Goal: Information Seeking & Learning: Learn about a topic

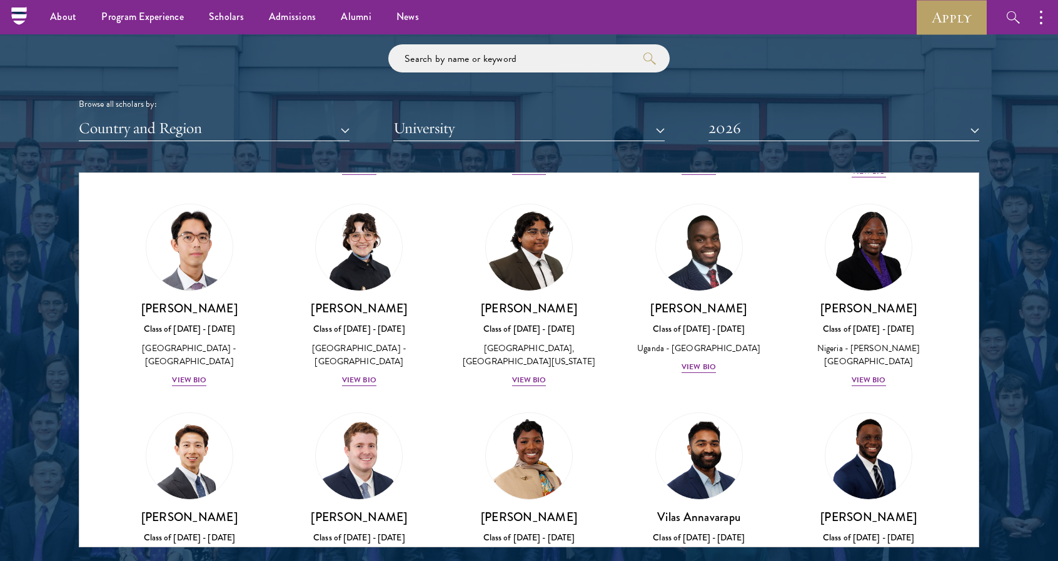
scroll to position [1487, 0]
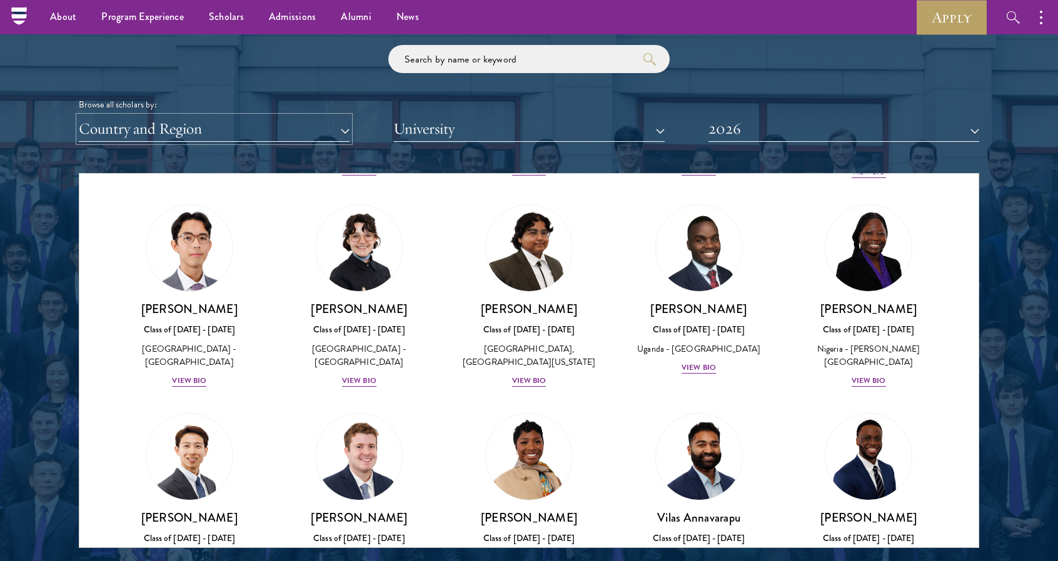
click at [287, 126] on button "Country and Region" at bounding box center [214, 129] width 271 height 26
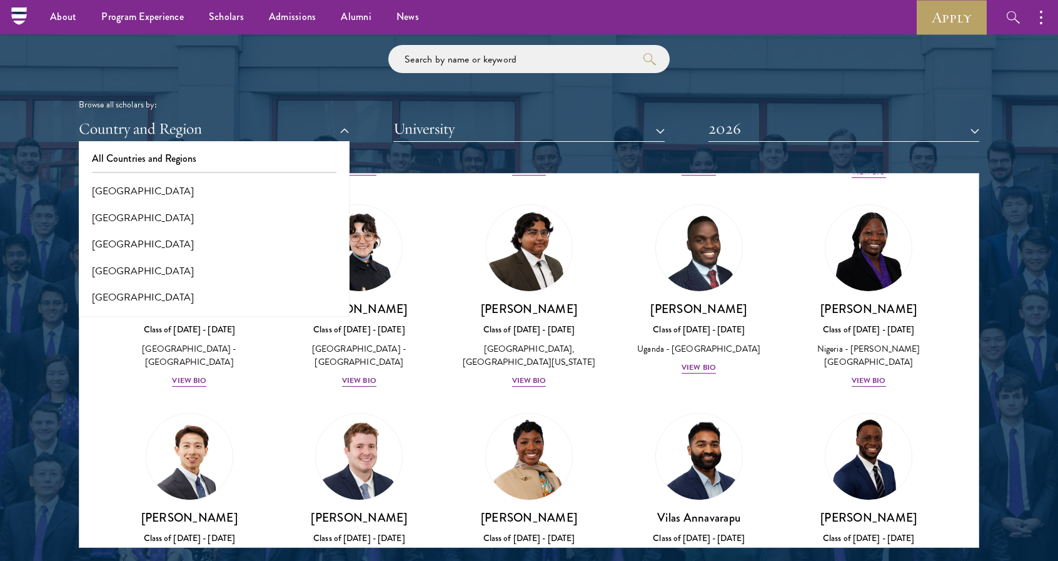
click at [48, 224] on div at bounding box center [529, 230] width 1058 height 761
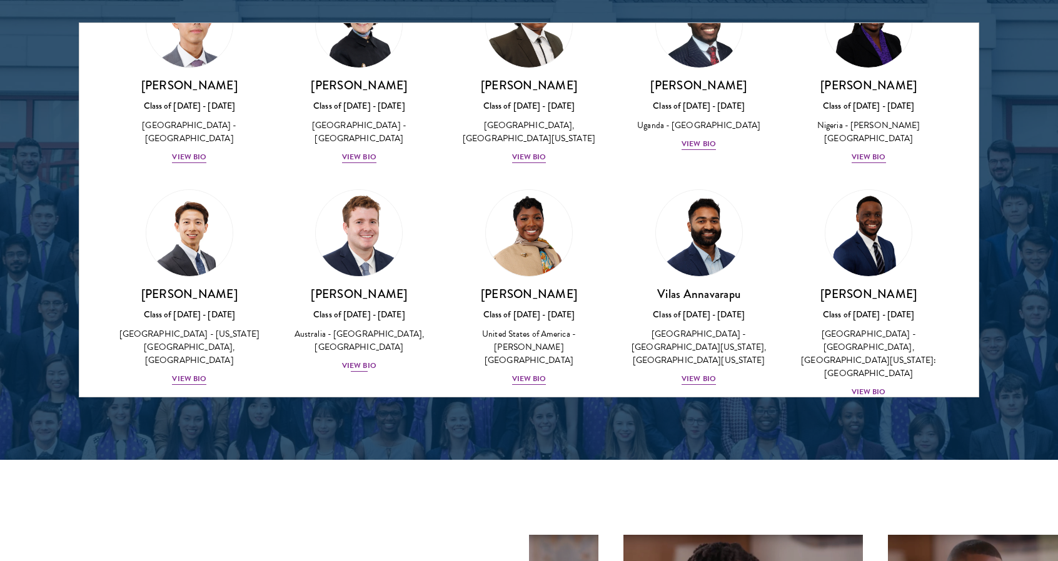
scroll to position [321, 0]
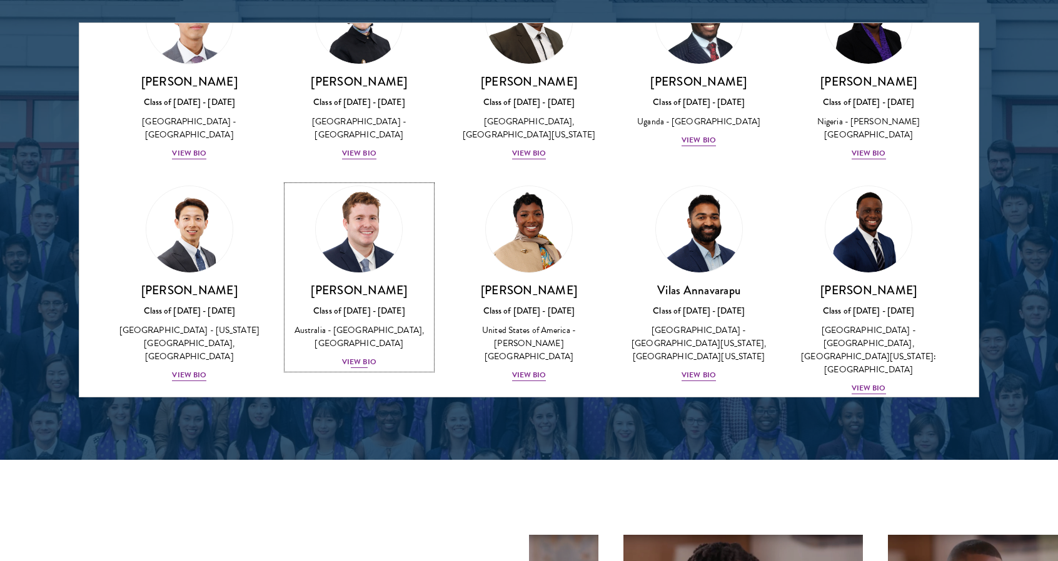
click at [369, 308] on div "[PERSON_NAME] Class of [DATE] - [DATE] [GEOGRAPHIC_DATA] - [GEOGRAPHIC_DATA], […" at bounding box center [359, 326] width 145 height 87
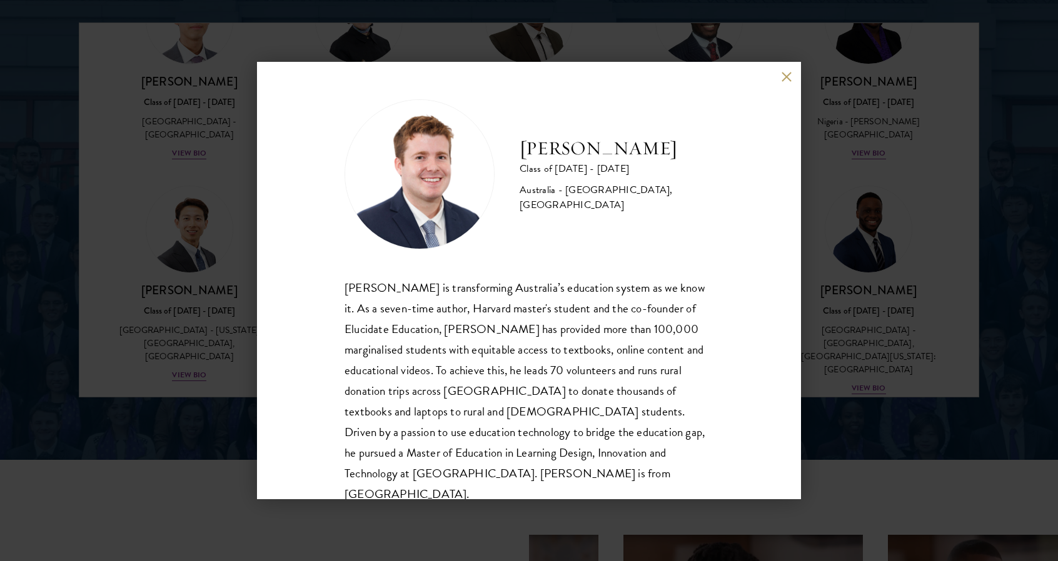
scroll to position [22, 0]
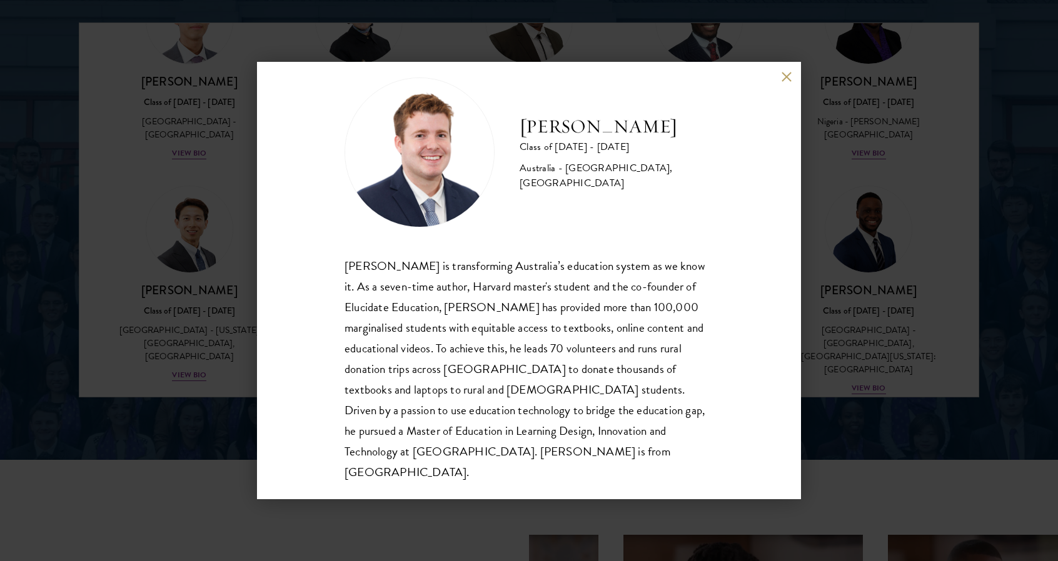
drag, startPoint x: 809, startPoint y: 308, endPoint x: 756, endPoint y: 322, distance: 54.9
click at [756, 322] on div "[PERSON_NAME] Class of [DATE] - [DATE] [GEOGRAPHIC_DATA] - [GEOGRAPHIC_DATA], […" at bounding box center [529, 281] width 544 height 438
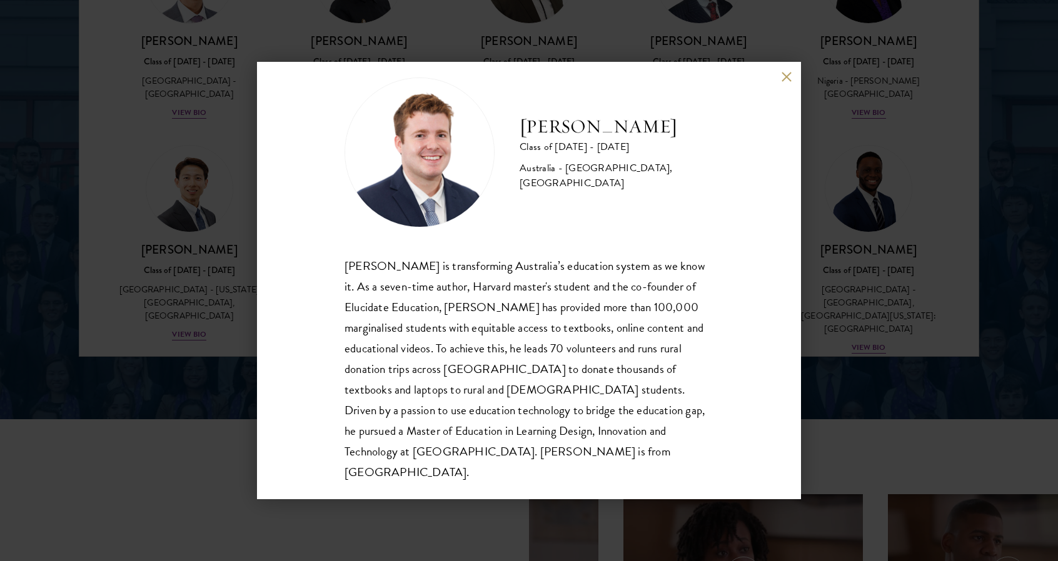
scroll to position [1679, 0]
click at [885, 172] on div "[PERSON_NAME] Class of [DATE] - [DATE] [GEOGRAPHIC_DATA] - [GEOGRAPHIC_DATA], […" at bounding box center [529, 280] width 1058 height 561
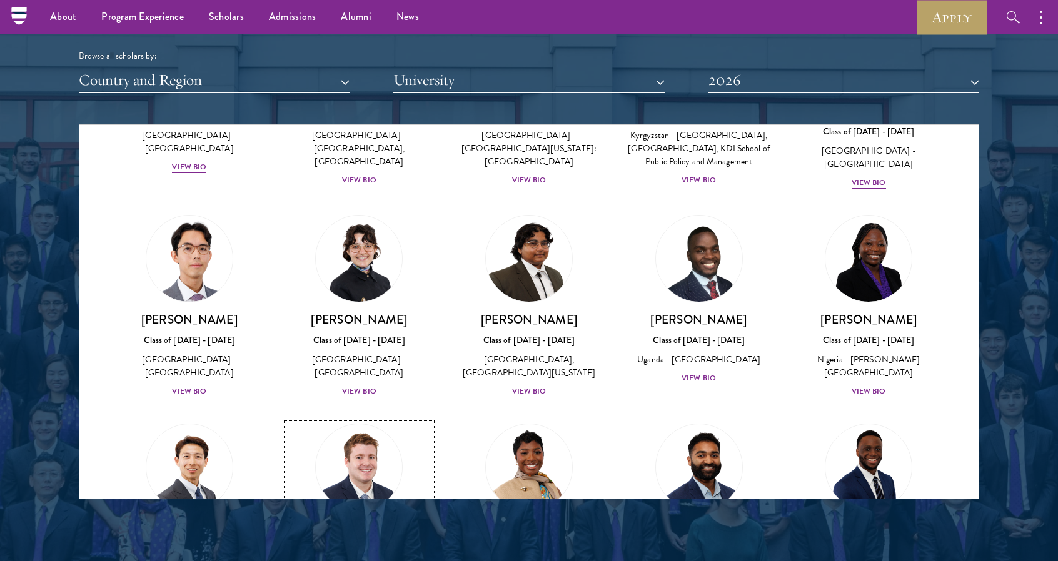
scroll to position [1535, 0]
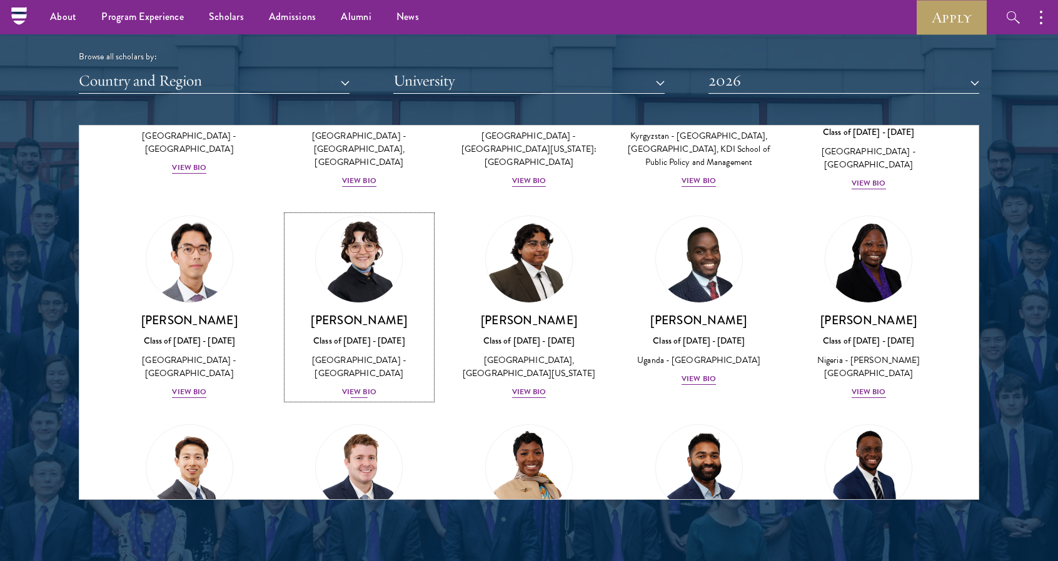
click at [375, 346] on div "Class of [DATE] - [DATE]" at bounding box center [359, 340] width 145 height 13
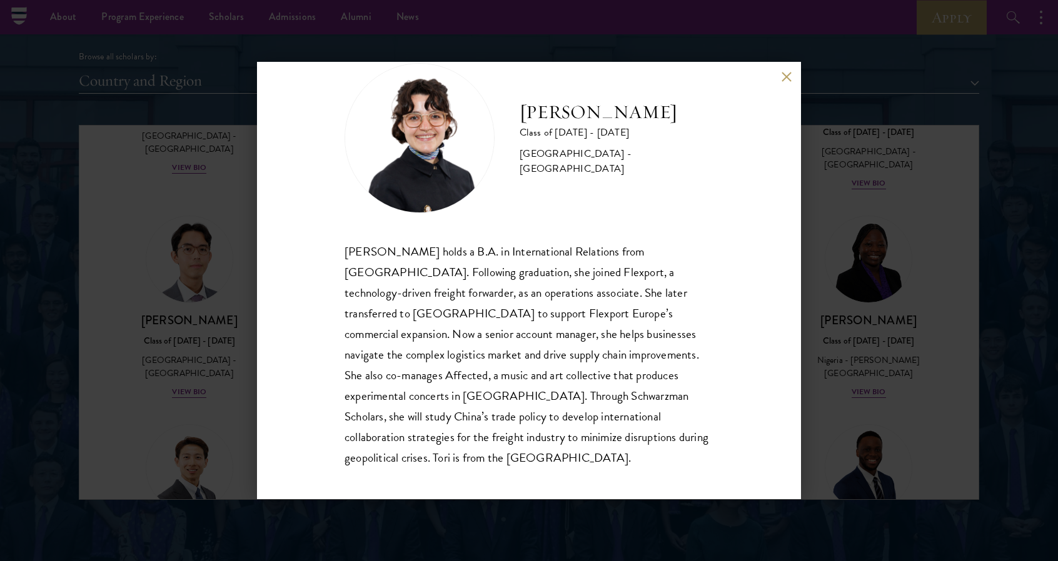
scroll to position [37, 0]
click at [875, 97] on div "[PERSON_NAME] Class of [DATE] - [DATE] [GEOGRAPHIC_DATA] - [GEOGRAPHIC_DATA] [P…" at bounding box center [529, 280] width 1058 height 561
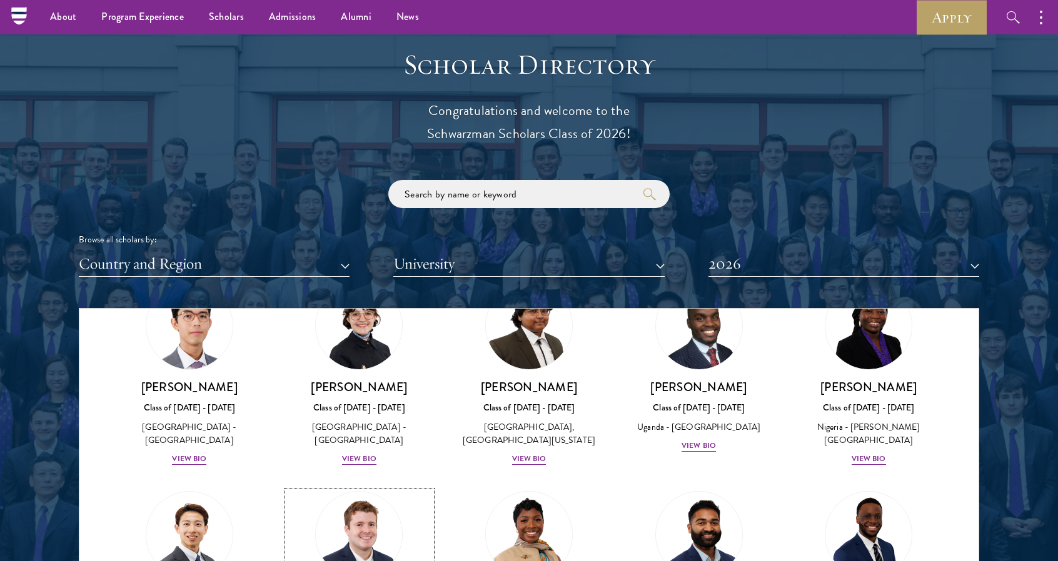
scroll to position [1345, 0]
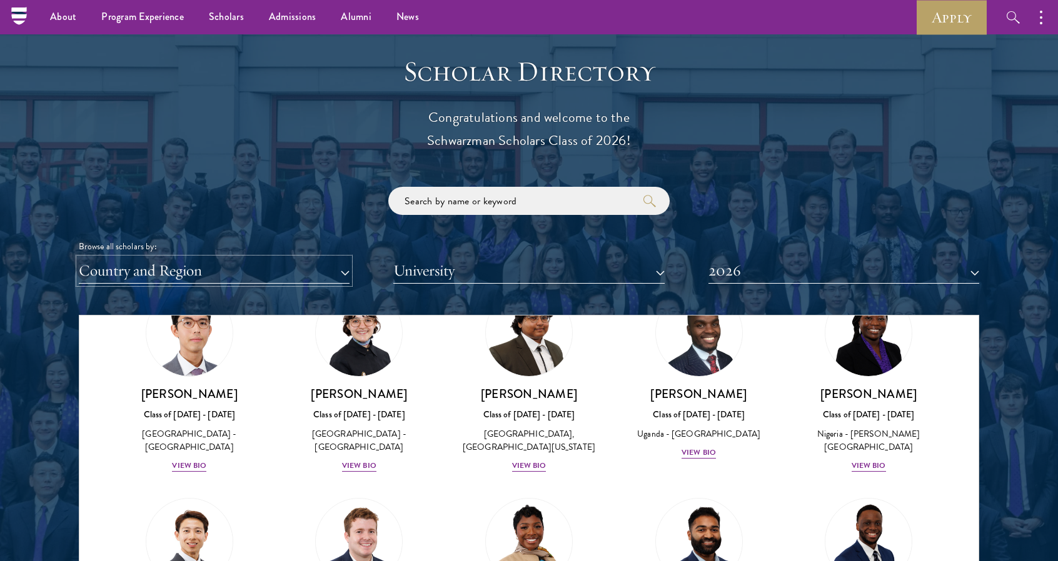
click at [310, 278] on button "Country and Region" at bounding box center [214, 271] width 271 height 26
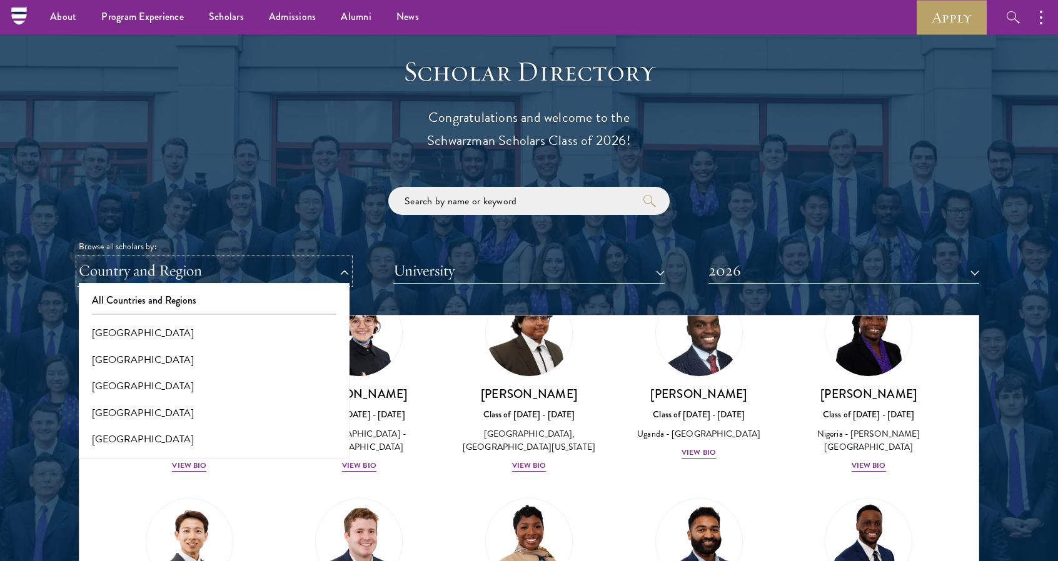
click at [79, 258] on button "Country and Region" at bounding box center [214, 271] width 271 height 26
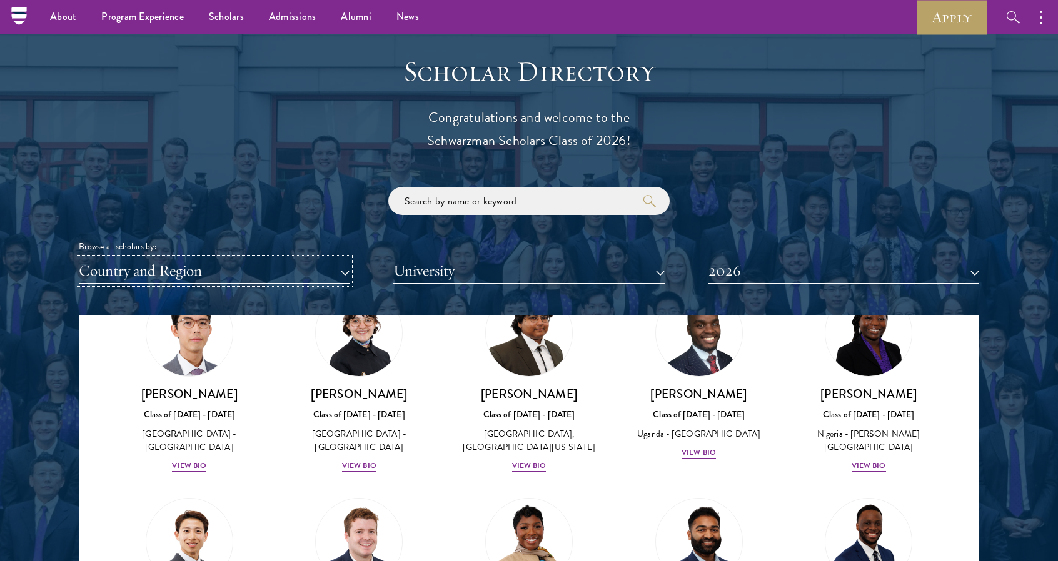
click at [310, 278] on button "Country and Region" at bounding box center [214, 271] width 271 height 26
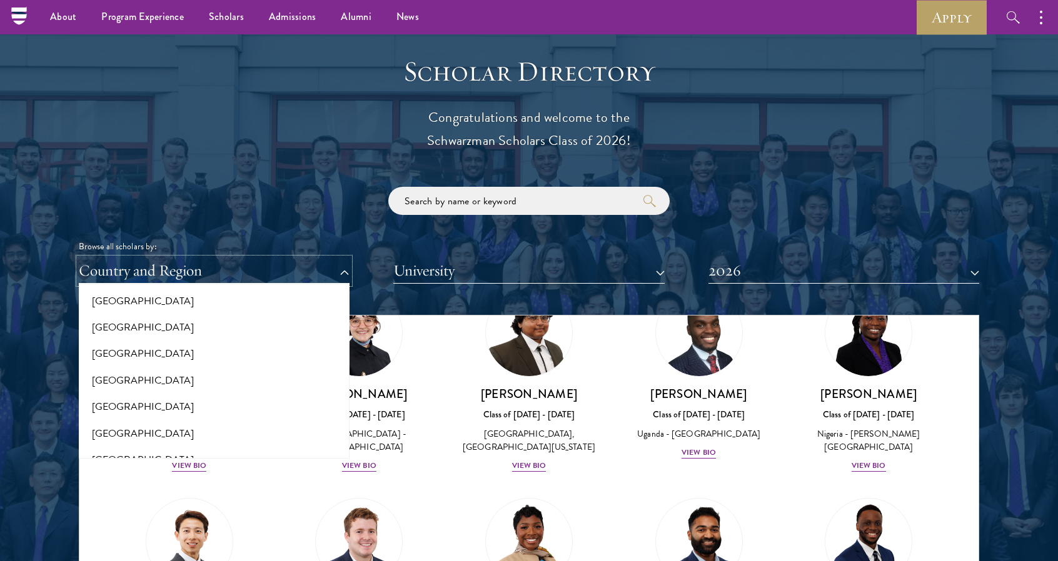
scroll to position [2551, 0]
click at [181, 373] on button "[GEOGRAPHIC_DATA]" at bounding box center [214, 380] width 263 height 26
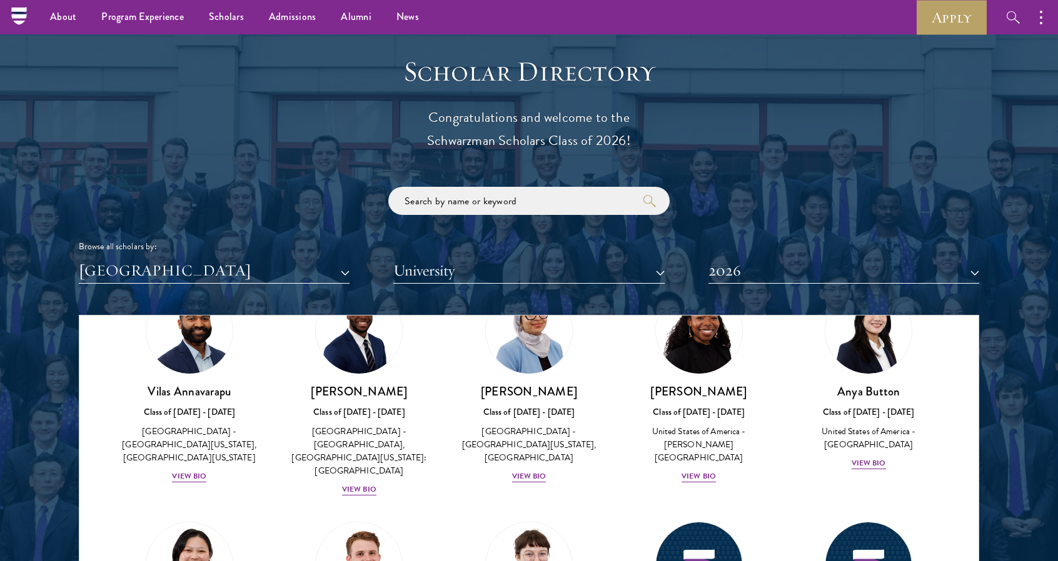
scroll to position [66, 0]
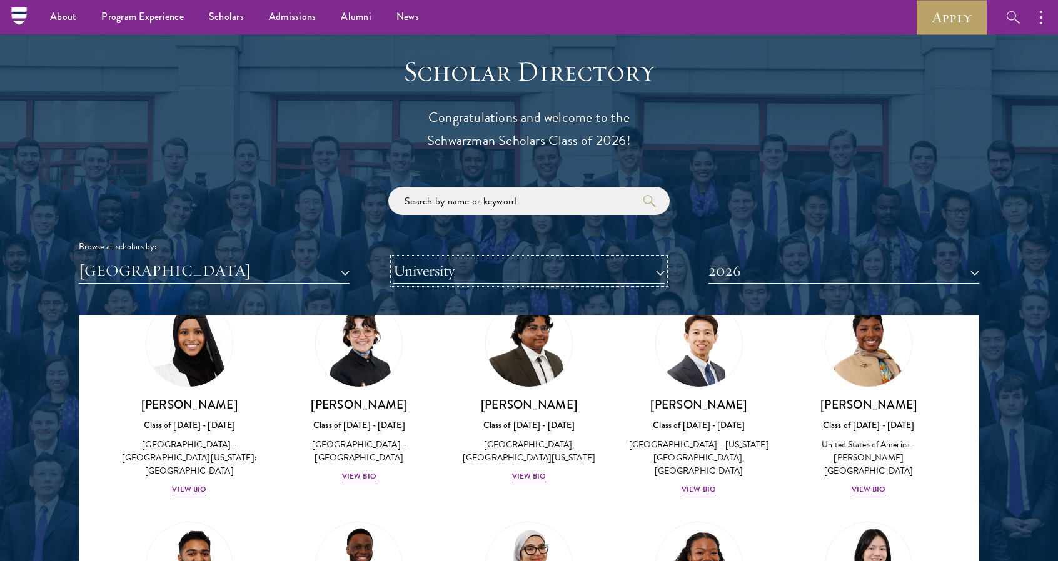
click at [501, 264] on button "University" at bounding box center [528, 271] width 271 height 26
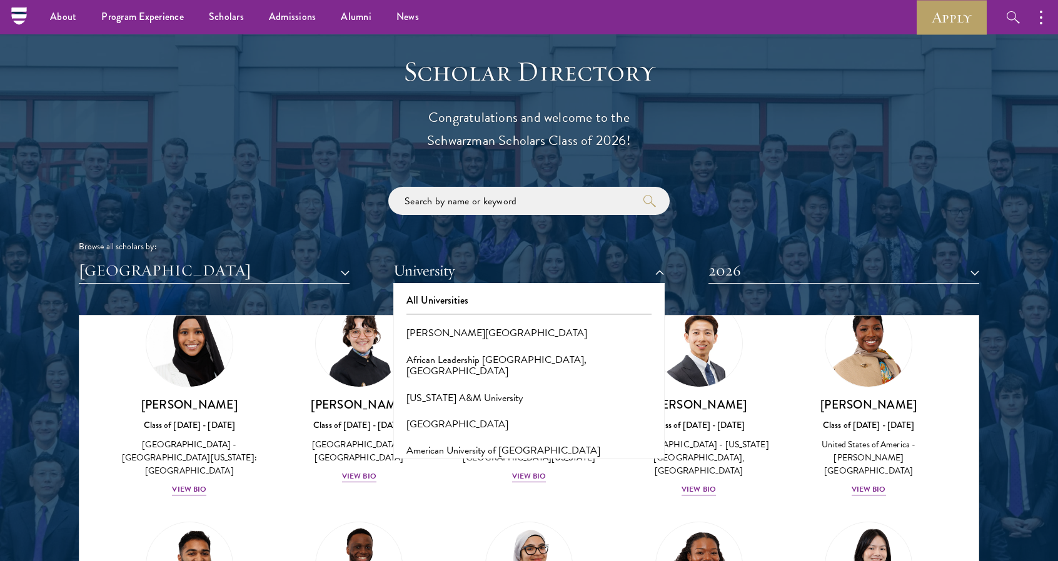
click at [339, 231] on div "Browse all scholars by: [GEOGRAPHIC_DATA] All Countries and Regions [GEOGRAPHIC…" at bounding box center [529, 235] width 900 height 97
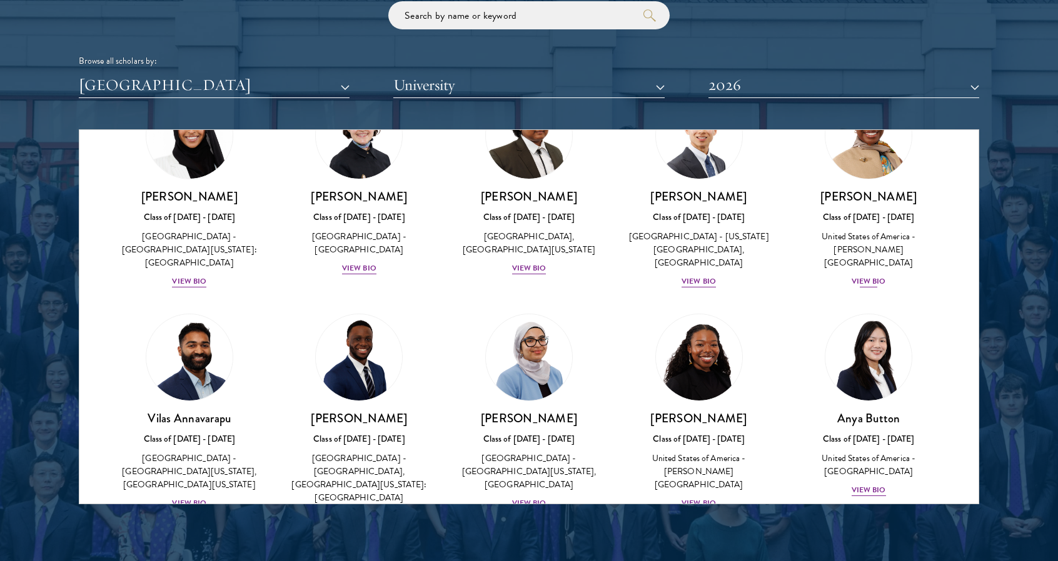
scroll to position [106, 0]
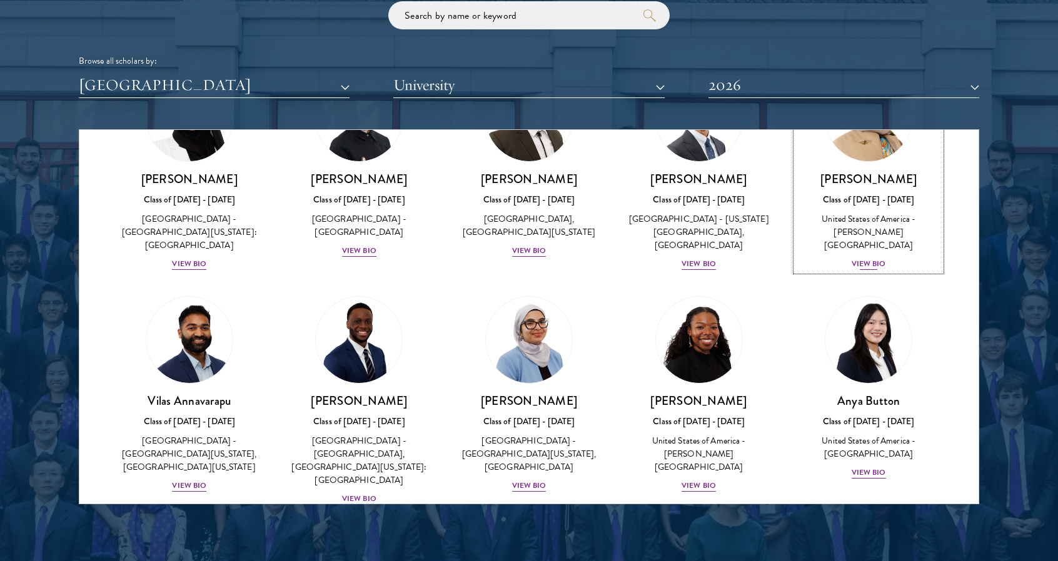
click at [866, 221] on div "United States of America - [PERSON_NAME][GEOGRAPHIC_DATA]" at bounding box center [868, 232] width 145 height 39
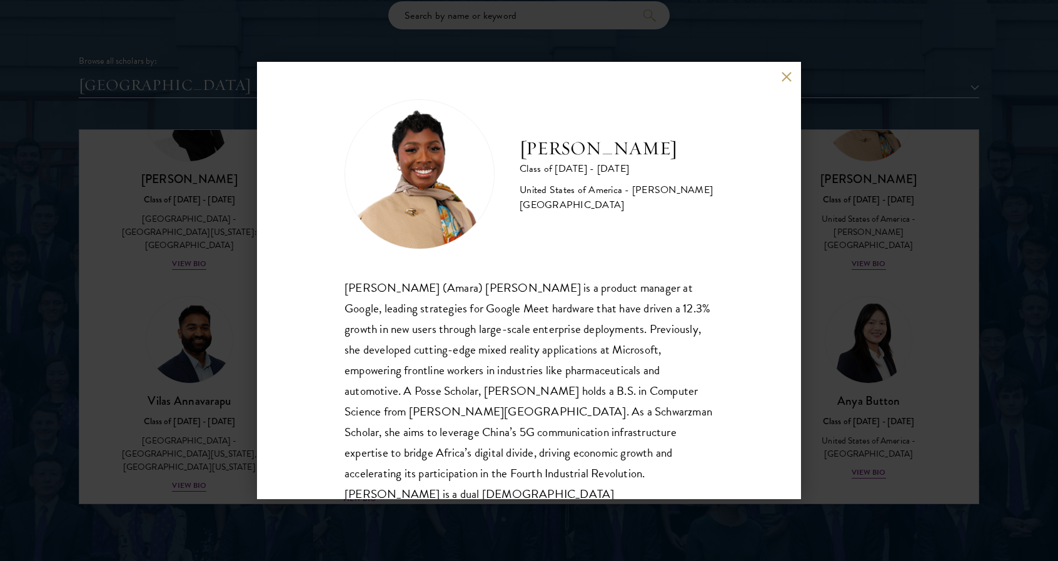
scroll to position [22, 0]
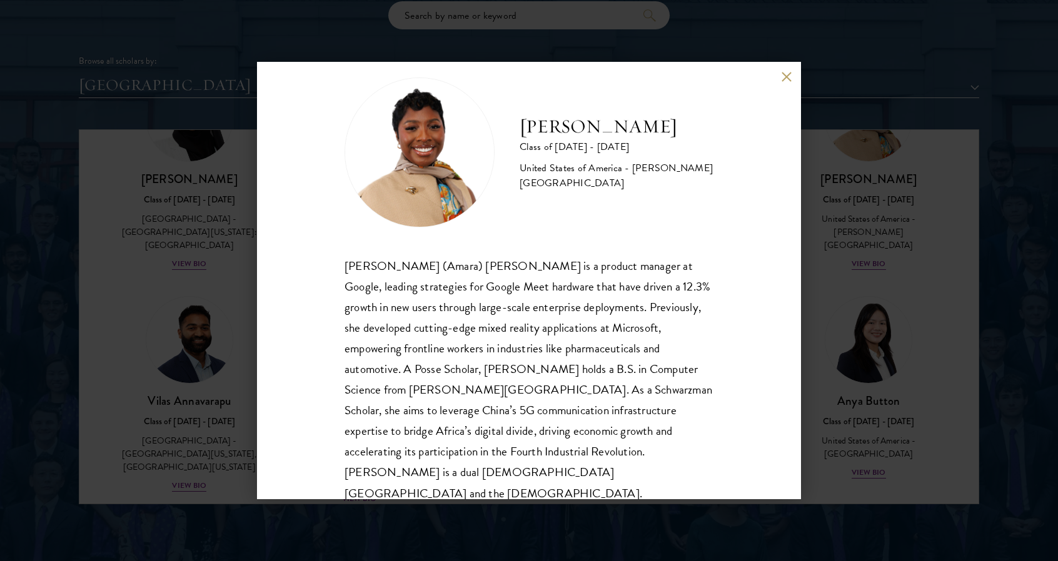
click at [874, 249] on div "[PERSON_NAME] Class of [DATE] - [DATE] [GEOGRAPHIC_DATA] - [PERSON_NAME][GEOGRA…" at bounding box center [529, 280] width 1058 height 561
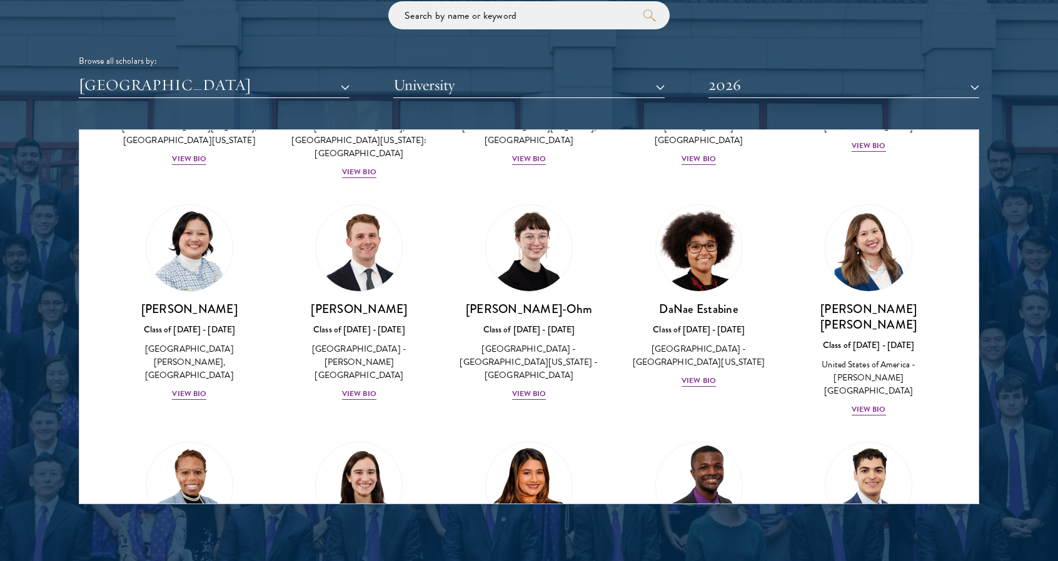
scroll to position [434, 0]
click at [533, 342] on div "[GEOGRAPHIC_DATA] - [GEOGRAPHIC_DATA][US_STATE] - [GEOGRAPHIC_DATA]" at bounding box center [528, 361] width 145 height 39
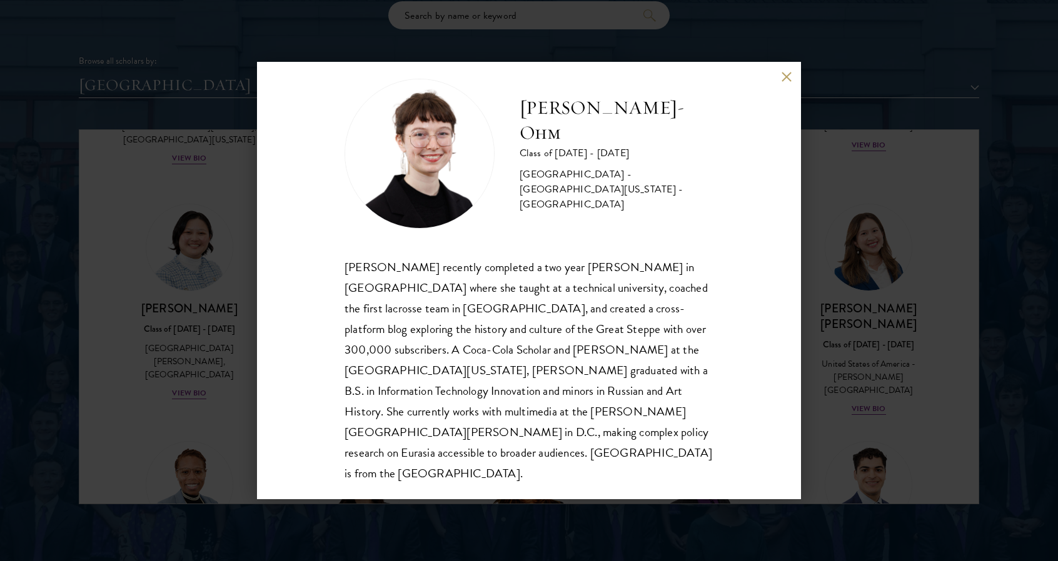
scroll to position [22, 0]
click at [898, 329] on div "[PERSON_NAME]-Ohm Class of [DATE] - [DATE] [GEOGRAPHIC_DATA] - [GEOGRAPHIC_DATA…" at bounding box center [529, 280] width 1058 height 561
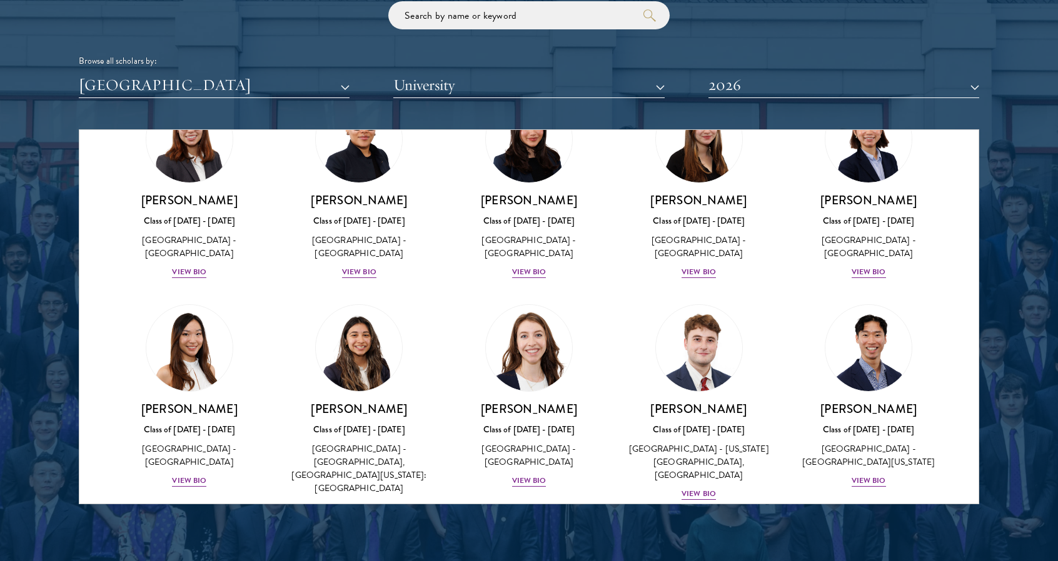
scroll to position [1267, 0]
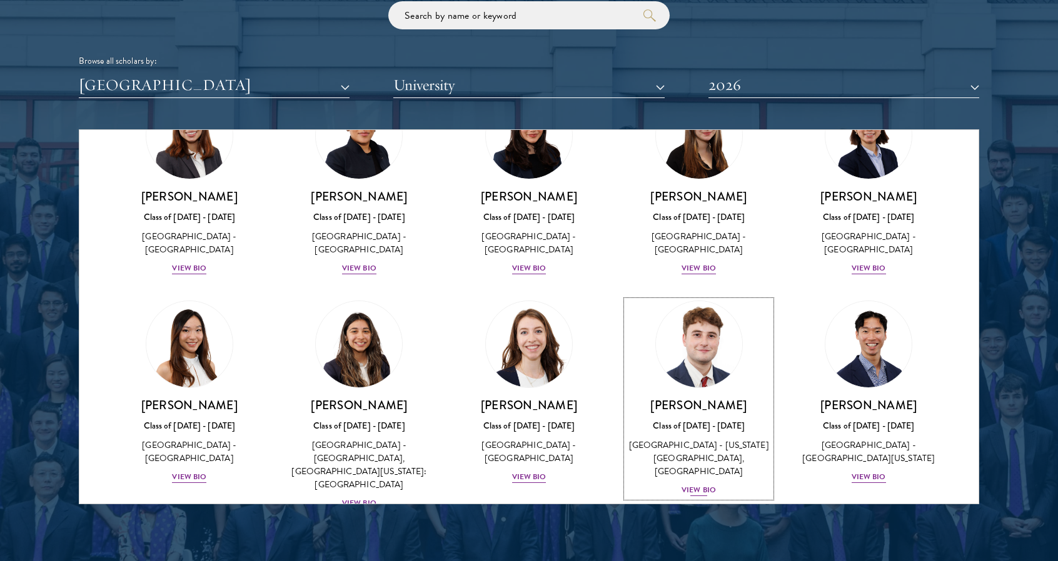
click at [721, 321] on link "[PERSON_NAME] Class of [DATE] - [DATE] [GEOGRAPHIC_DATA] - [US_STATE][GEOGRAPHI…" at bounding box center [698, 399] width 145 height 197
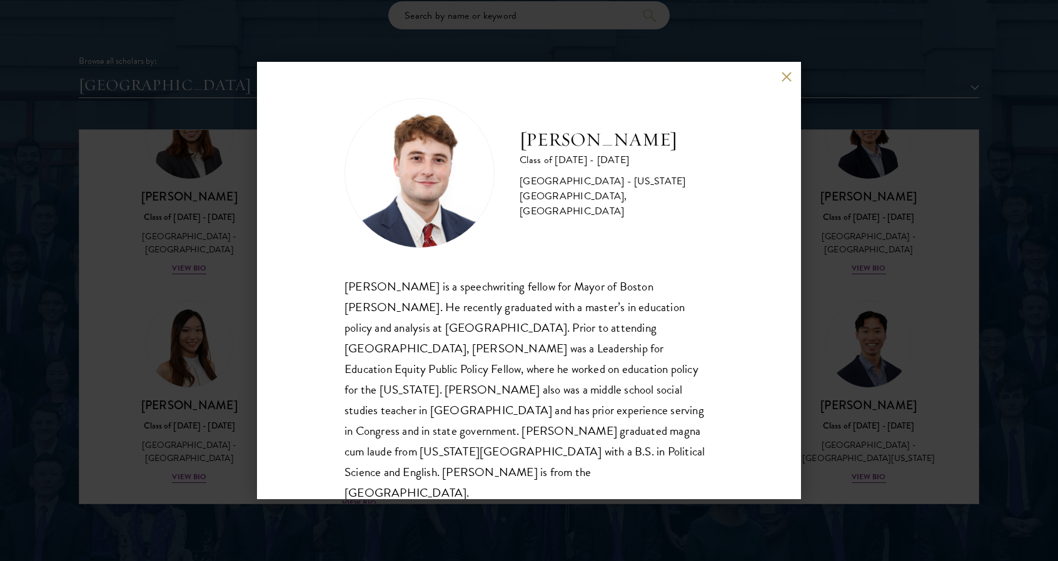
scroll to position [1544, 0]
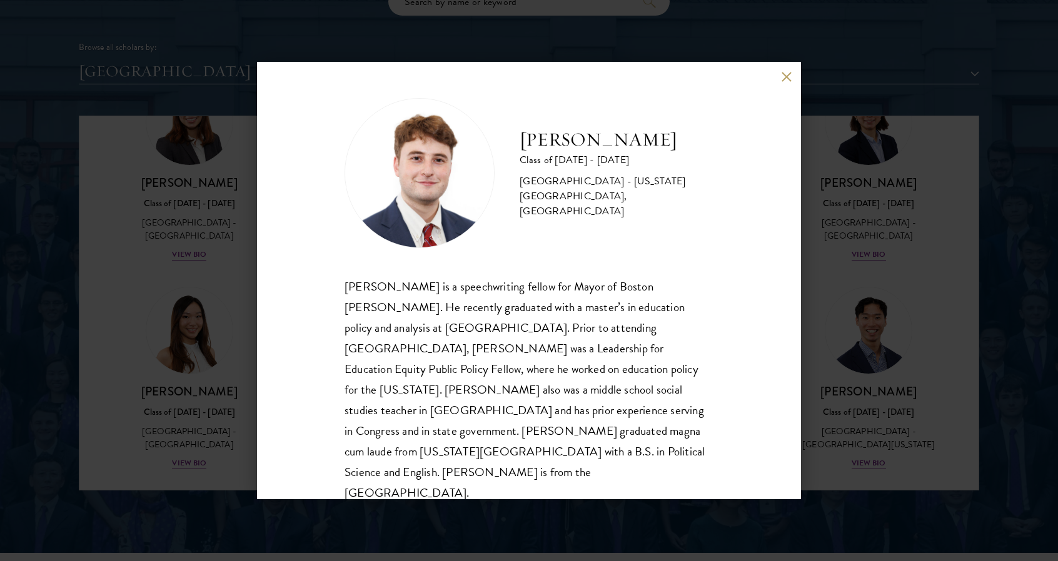
click at [869, 318] on div "[PERSON_NAME] Class of [DATE] - [DATE] [GEOGRAPHIC_DATA] - [US_STATE][GEOGRAPHI…" at bounding box center [529, 280] width 1058 height 561
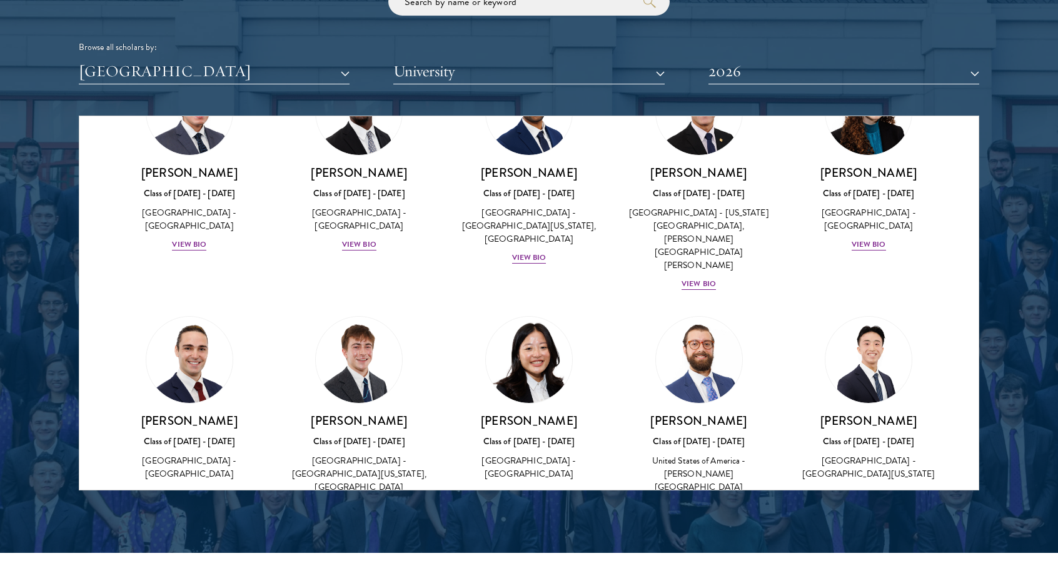
scroll to position [1720, 0]
click at [366, 313] on img at bounding box center [358, 360] width 95 height 95
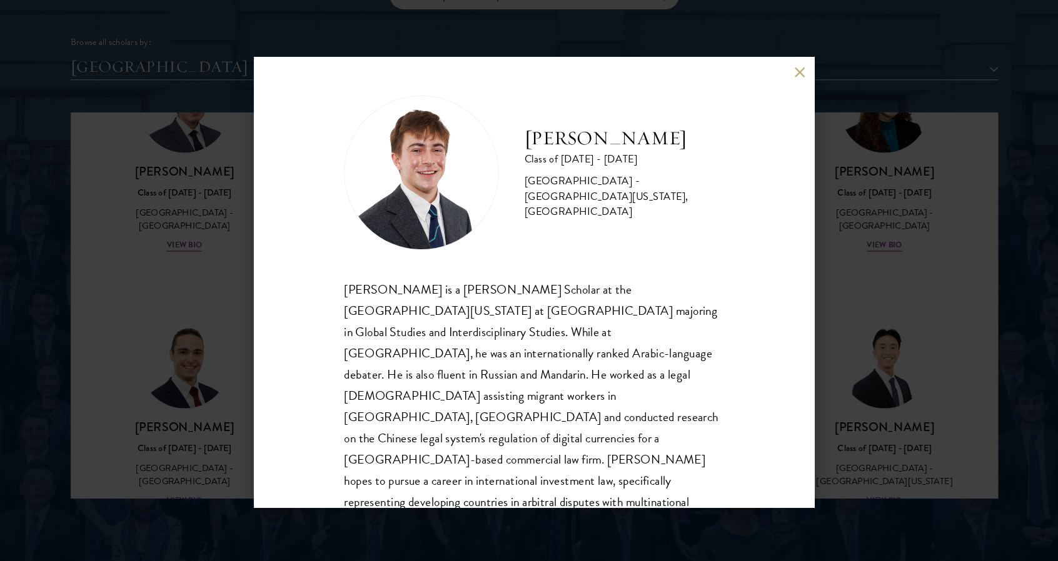
scroll to position [1544, 0]
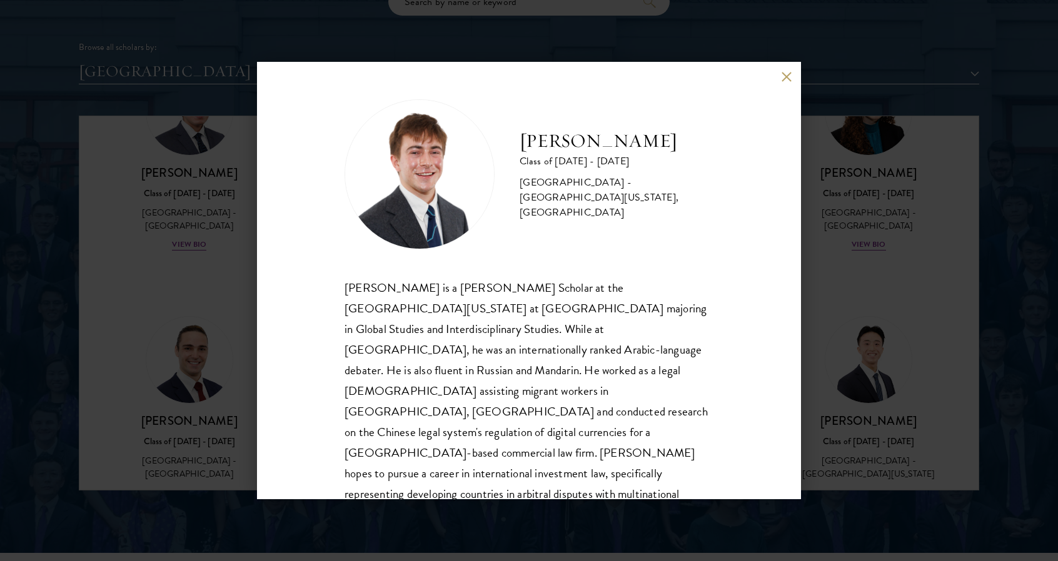
click at [864, 323] on div "[PERSON_NAME] Class of [DATE] - [DATE] [GEOGRAPHIC_DATA] - [GEOGRAPHIC_DATA][US…" at bounding box center [529, 280] width 1058 height 561
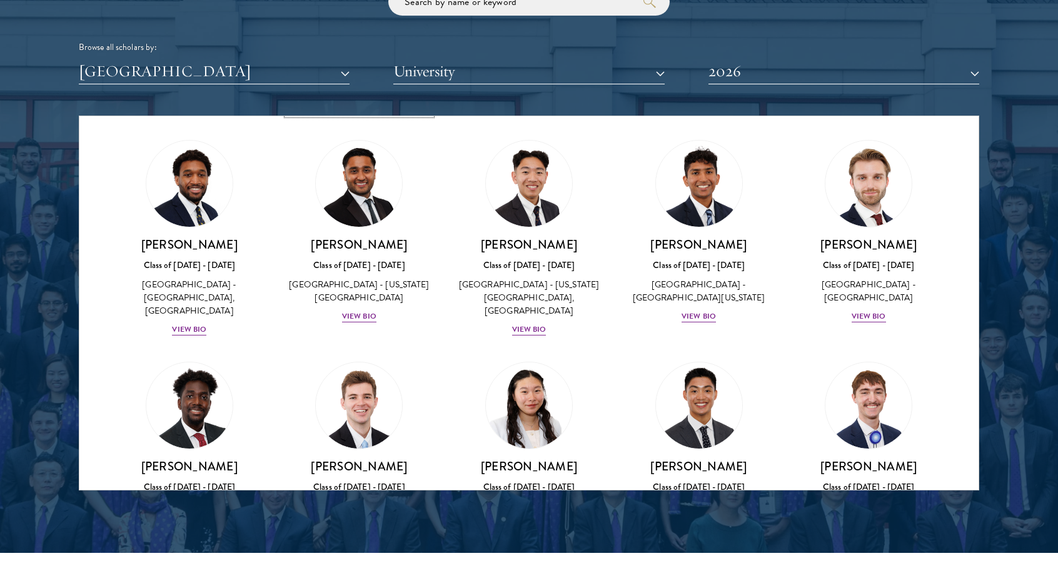
scroll to position [2119, 0]
click at [383, 358] on img at bounding box center [358, 405] width 95 height 95
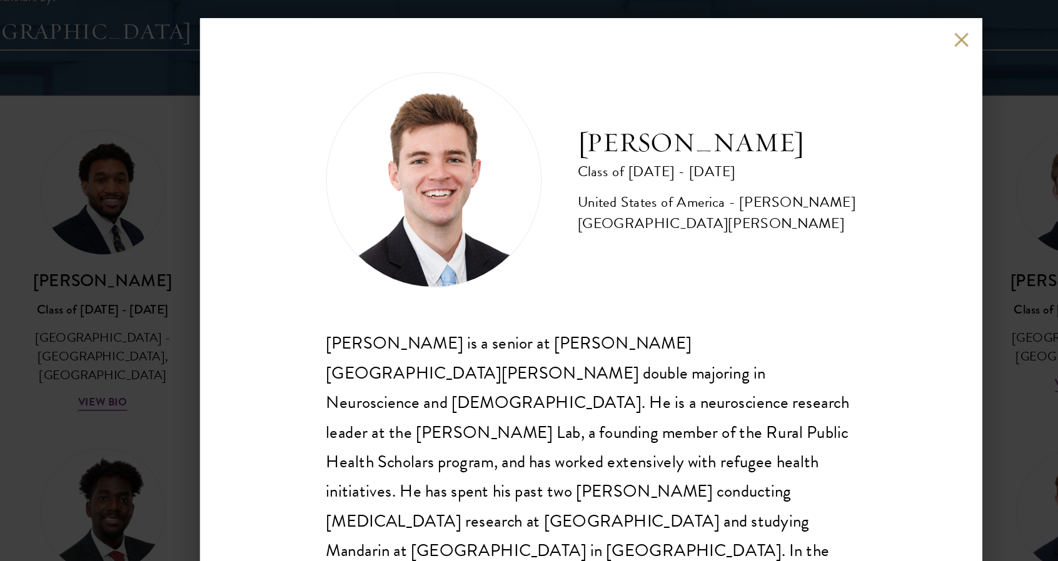
scroll to position [1544, 0]
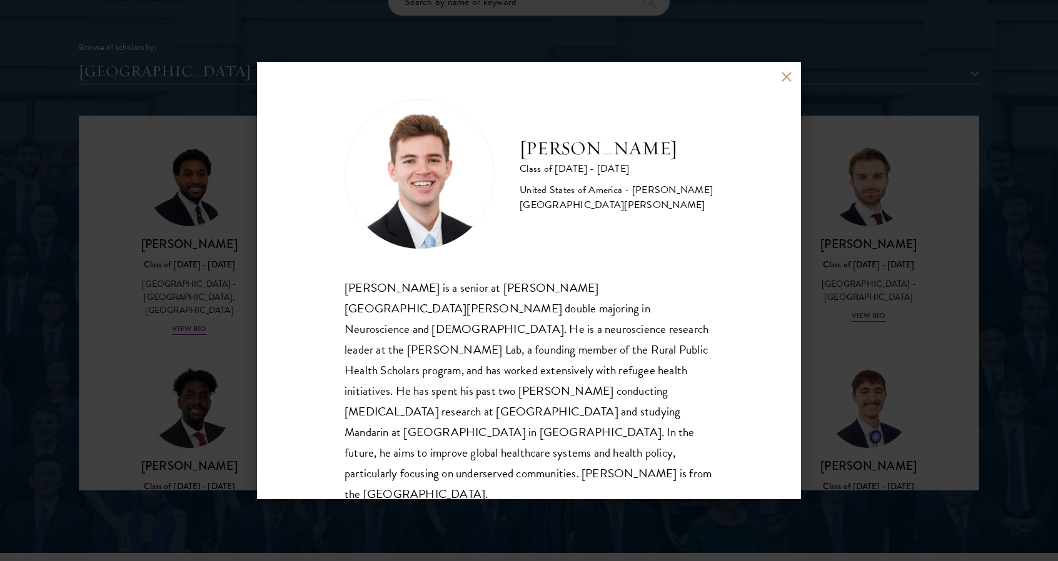
click at [818, 222] on div "[PERSON_NAME] Class of [DATE] - [DATE] [GEOGRAPHIC_DATA] - [PERSON_NAME][GEOGRA…" at bounding box center [529, 280] width 1058 height 561
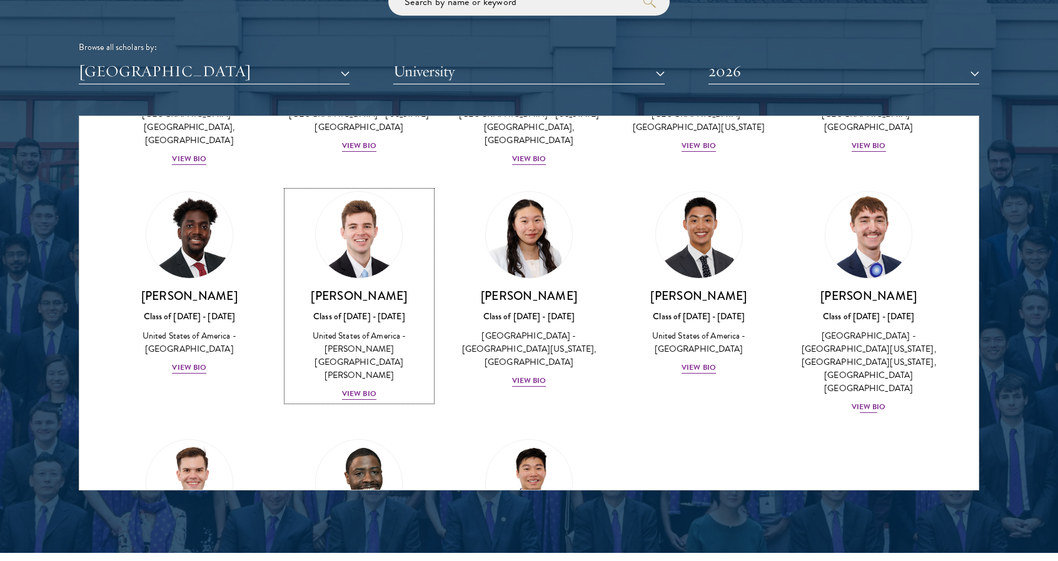
scroll to position [2299, 0]
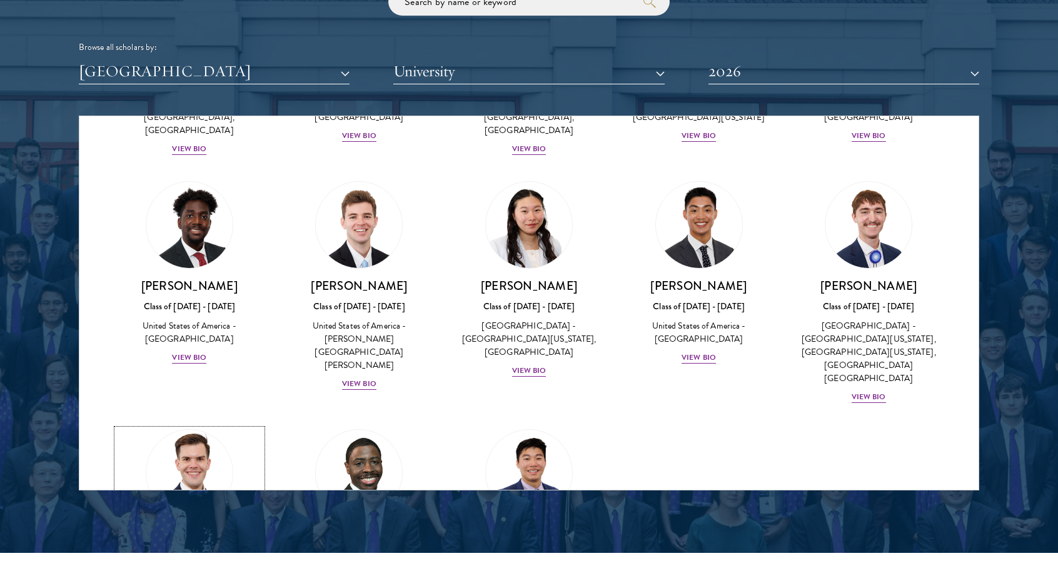
click at [154, 426] on img at bounding box center [189, 473] width 95 height 95
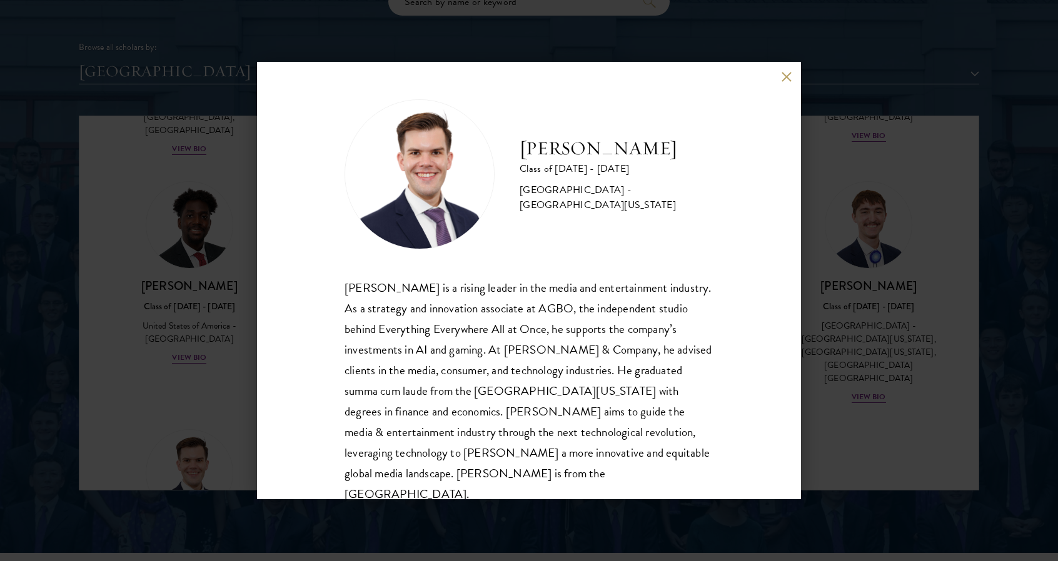
click at [915, 286] on div "[PERSON_NAME] Class of [DATE] - [DATE] [GEOGRAPHIC_DATA] - [GEOGRAPHIC_DATA][US…" at bounding box center [529, 280] width 1058 height 561
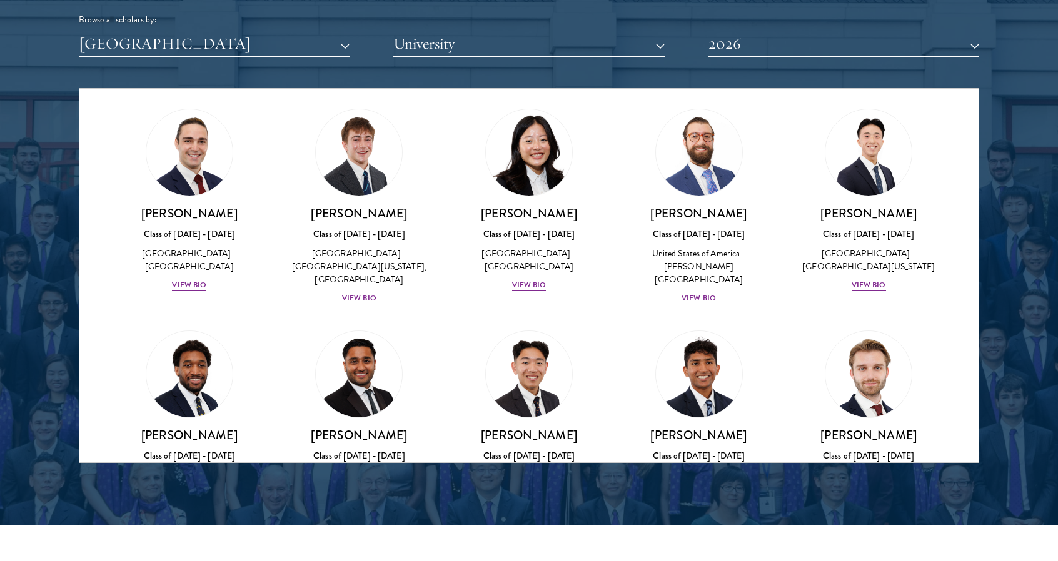
scroll to position [1899, 0]
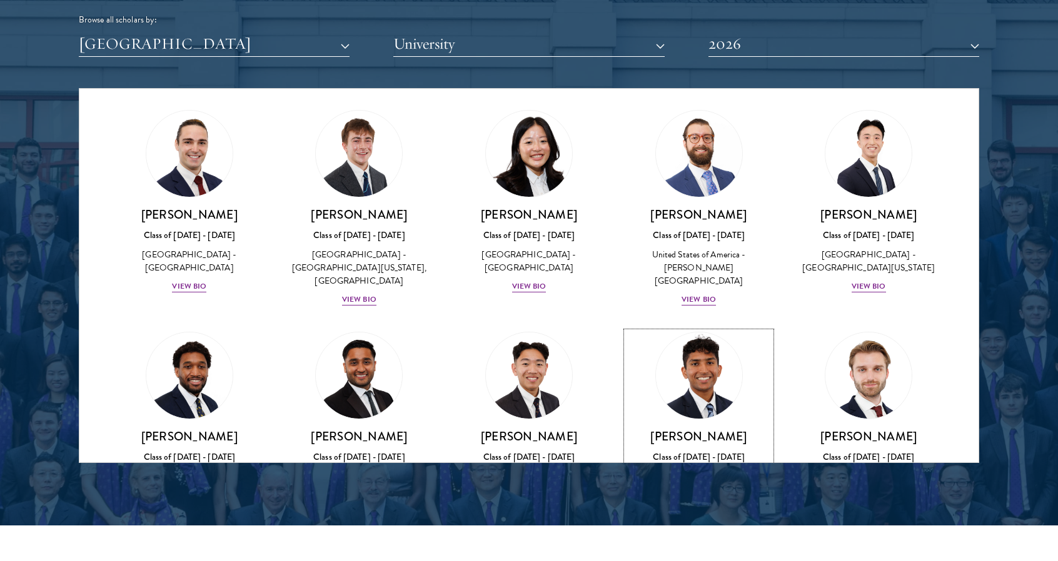
click at [704, 328] on img at bounding box center [698, 375] width 95 height 95
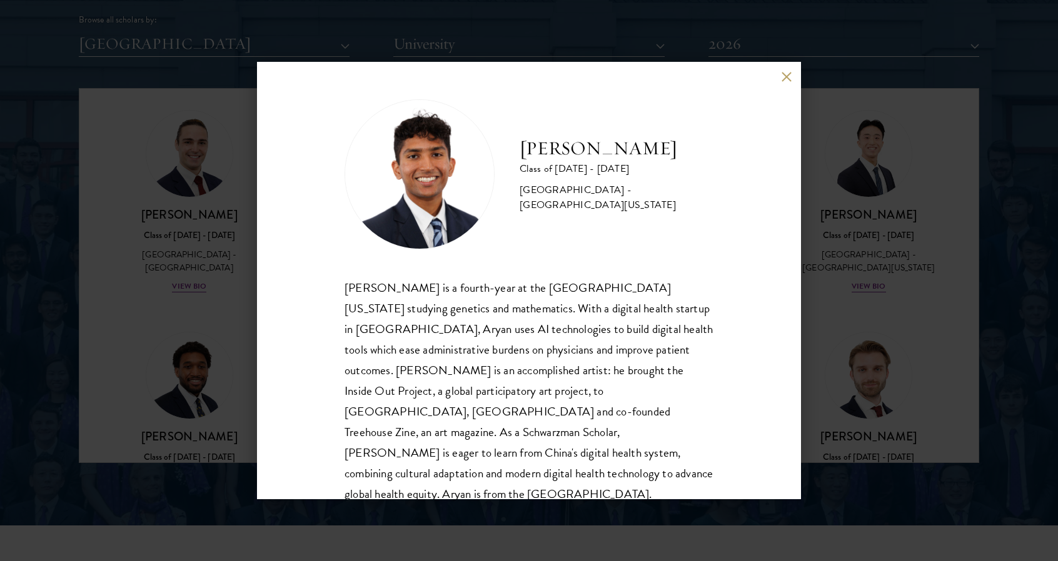
scroll to position [1, 0]
click at [700, 336] on div "[PERSON_NAME] is a fourth-year at the [GEOGRAPHIC_DATA][US_STATE] studying gene…" at bounding box center [528, 390] width 369 height 228
click at [911, 296] on div "[PERSON_NAME] Class of [DATE] - [DATE] [GEOGRAPHIC_DATA] - [GEOGRAPHIC_DATA][US…" at bounding box center [529, 280] width 1058 height 561
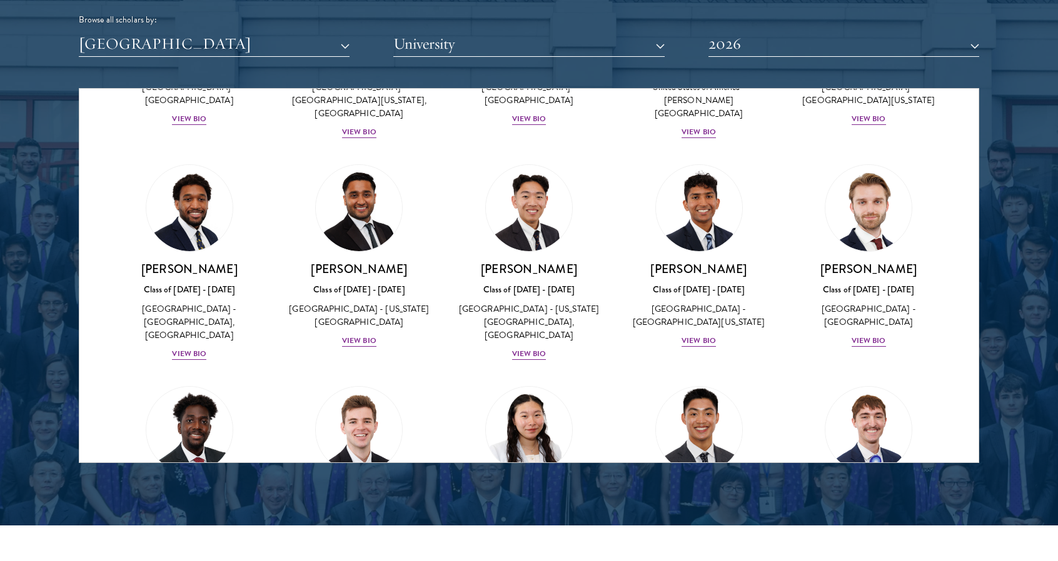
scroll to position [2063, 0]
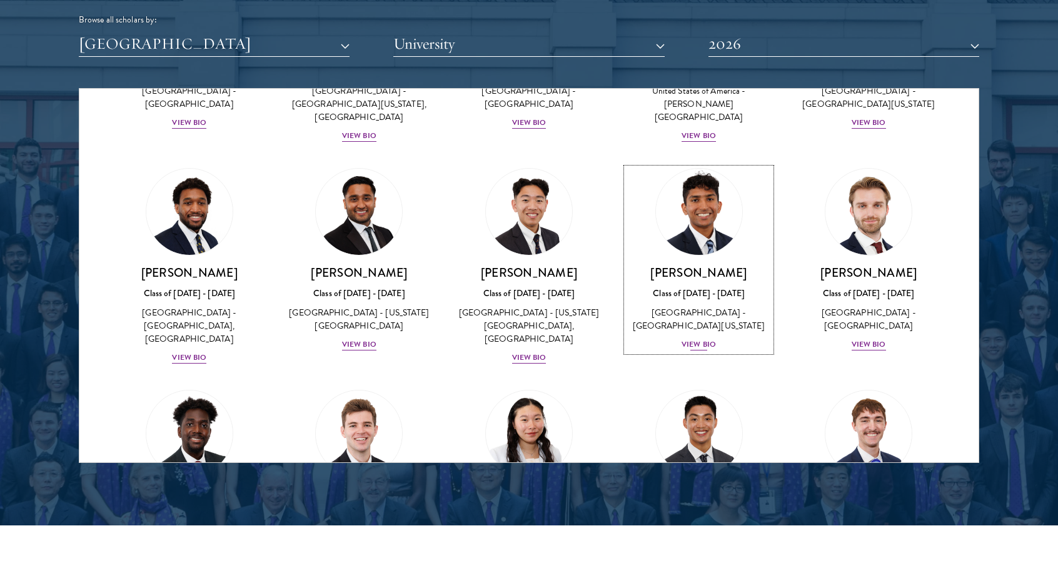
click at [704, 265] on div "[PERSON_NAME] Class of [DATE] - [DATE] [GEOGRAPHIC_DATA] - [GEOGRAPHIC_DATA][US…" at bounding box center [698, 308] width 145 height 87
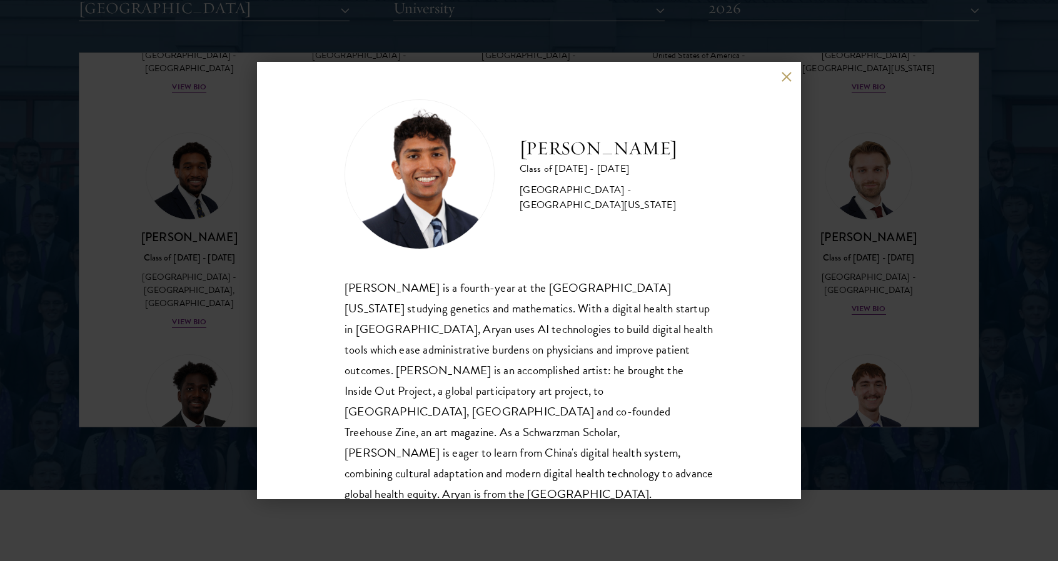
click at [850, 316] on div "[PERSON_NAME] Class of [DATE] - [DATE] [GEOGRAPHIC_DATA] - [GEOGRAPHIC_DATA][US…" at bounding box center [529, 280] width 1058 height 561
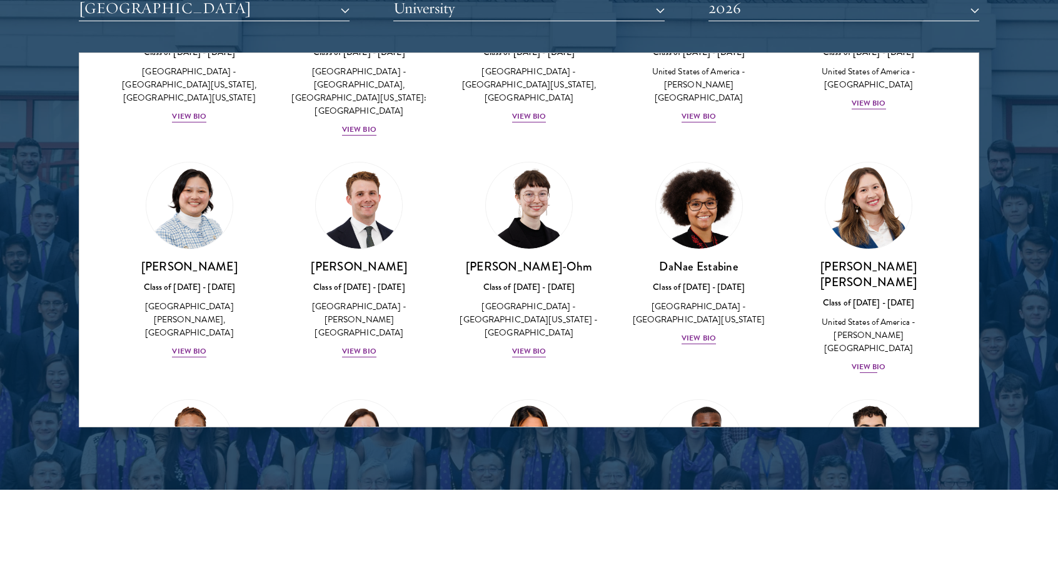
scroll to position [2262, 0]
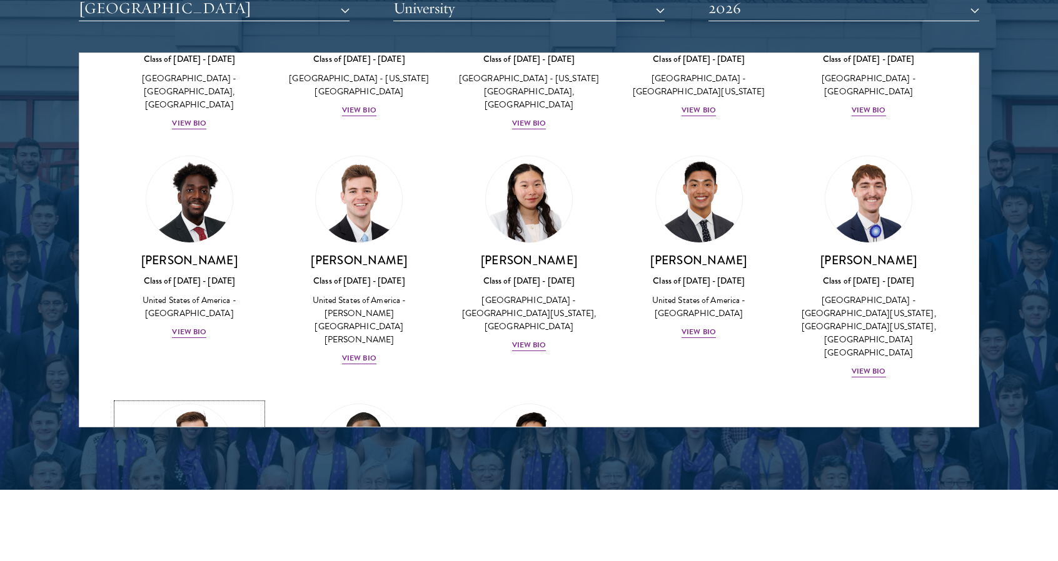
click at [545, 400] on img at bounding box center [528, 447] width 95 height 95
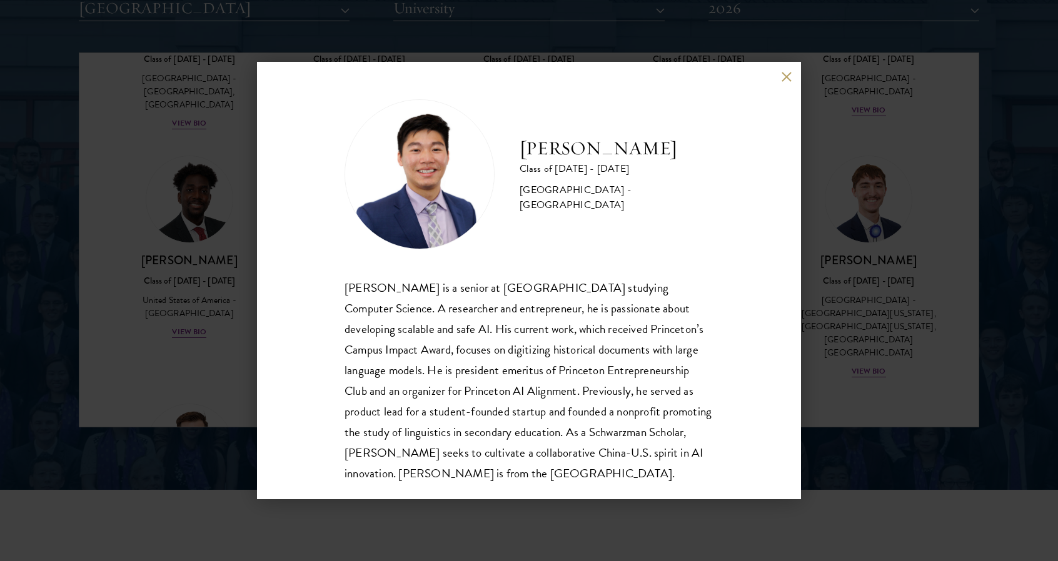
click at [832, 316] on div "[PERSON_NAME] Class of [DATE] - [DATE] [GEOGRAPHIC_DATA] - [GEOGRAPHIC_DATA] [P…" at bounding box center [529, 280] width 1058 height 561
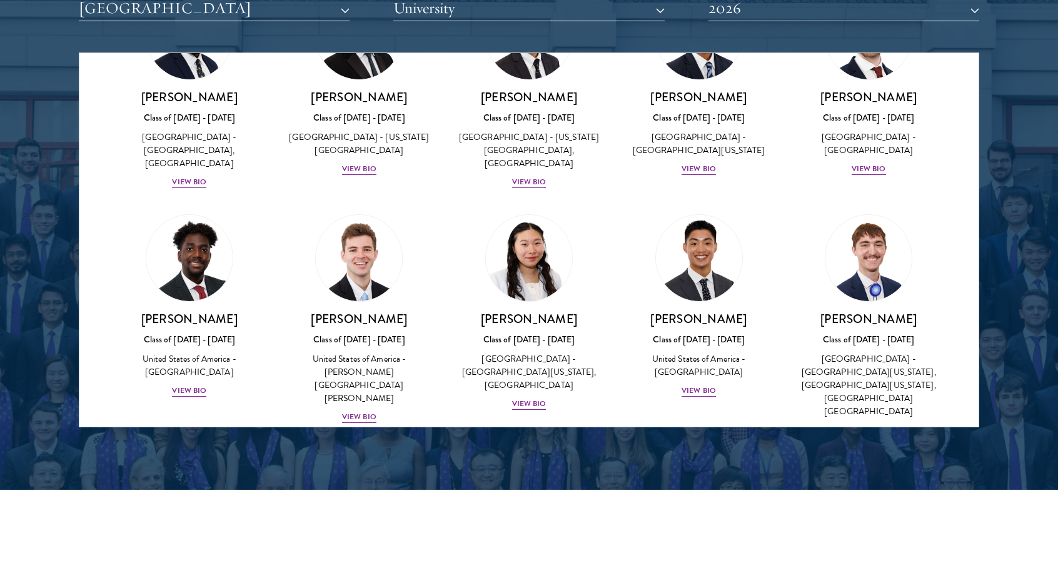
scroll to position [2204, 0]
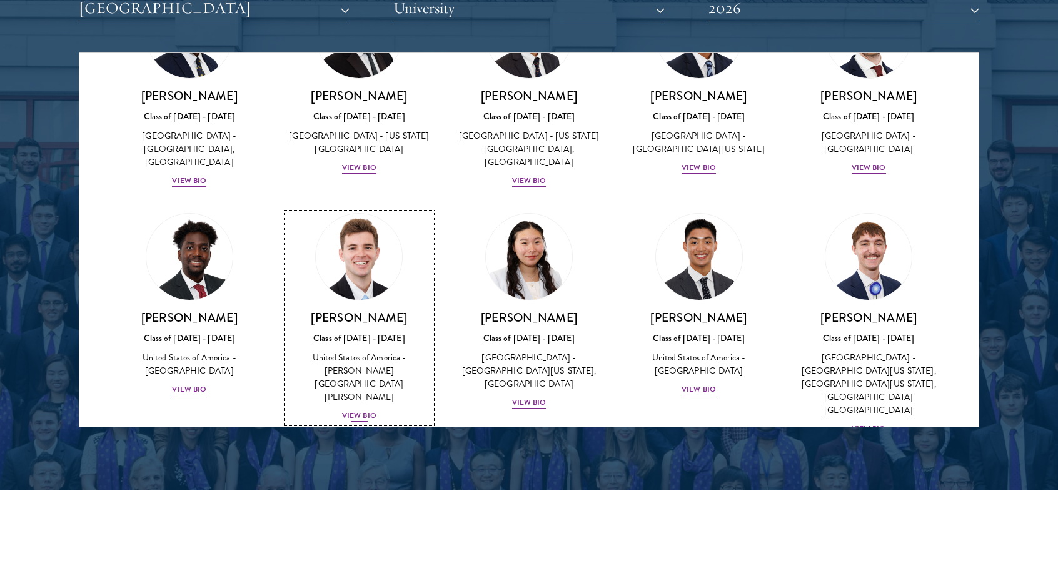
click at [375, 209] on img at bounding box center [358, 256] width 95 height 95
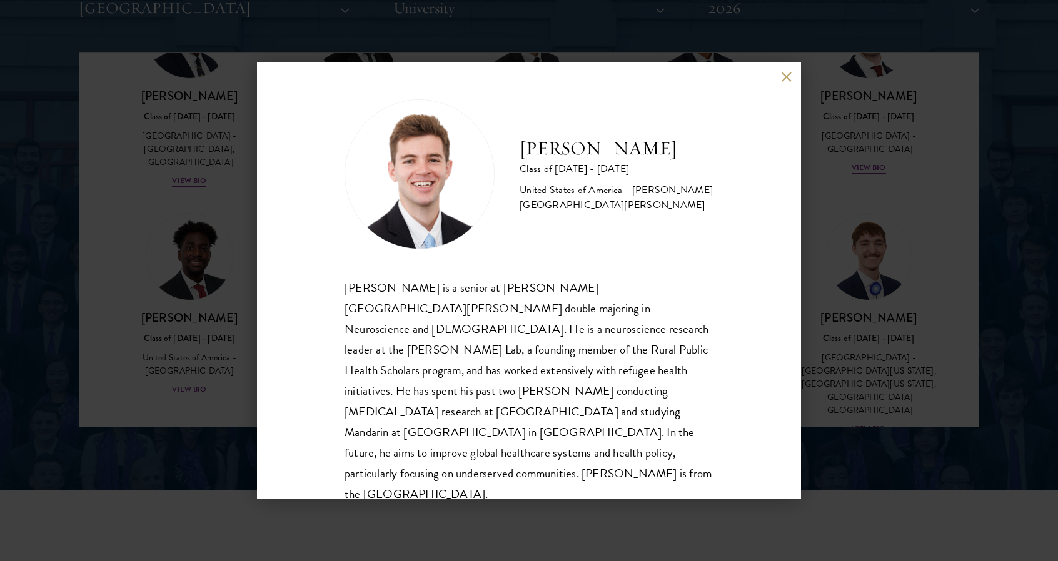
scroll to position [1, 0]
